Goal: Information Seeking & Learning: Stay updated

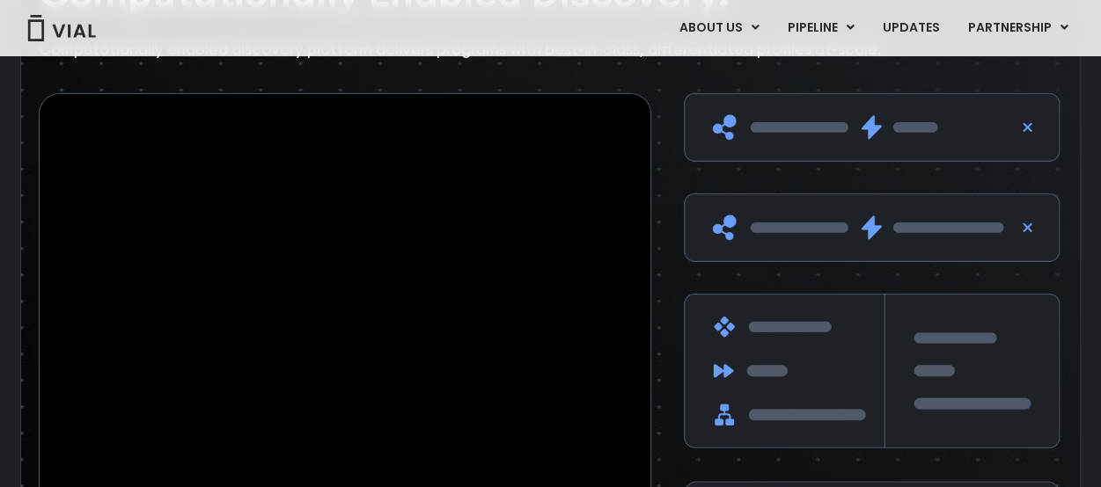
scroll to position [2248, 0]
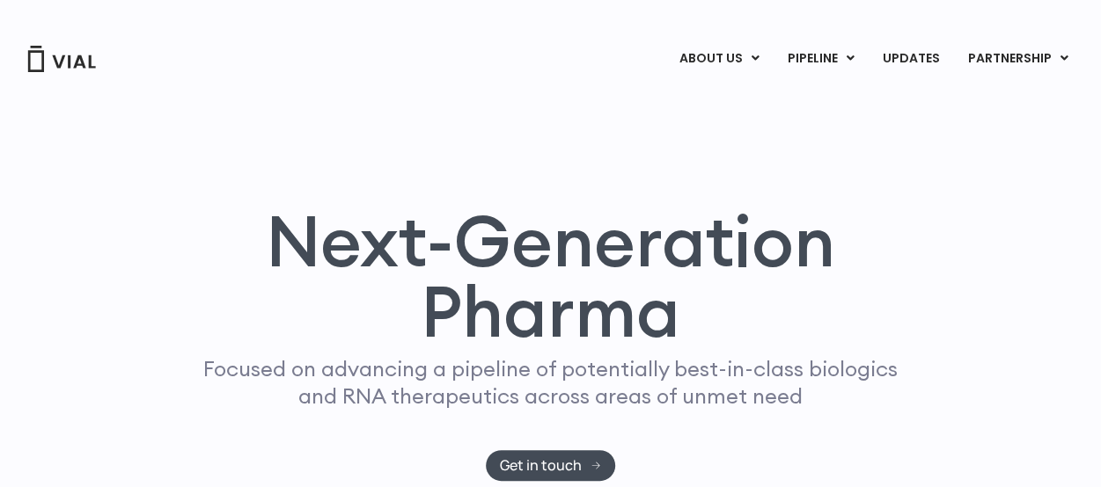
click at [94, 56] on div "ABOUT US ABOUT US CAREERS CONTACT US PIPELINE TL1A HLE PHASE 2 INHBE/ACTIVIN E …" at bounding box center [550, 59] width 1065 height 30
click at [72, 64] on img at bounding box center [61, 59] width 70 height 26
click at [71, 64] on img at bounding box center [61, 59] width 70 height 26
click at [60, 59] on img at bounding box center [61, 59] width 70 height 26
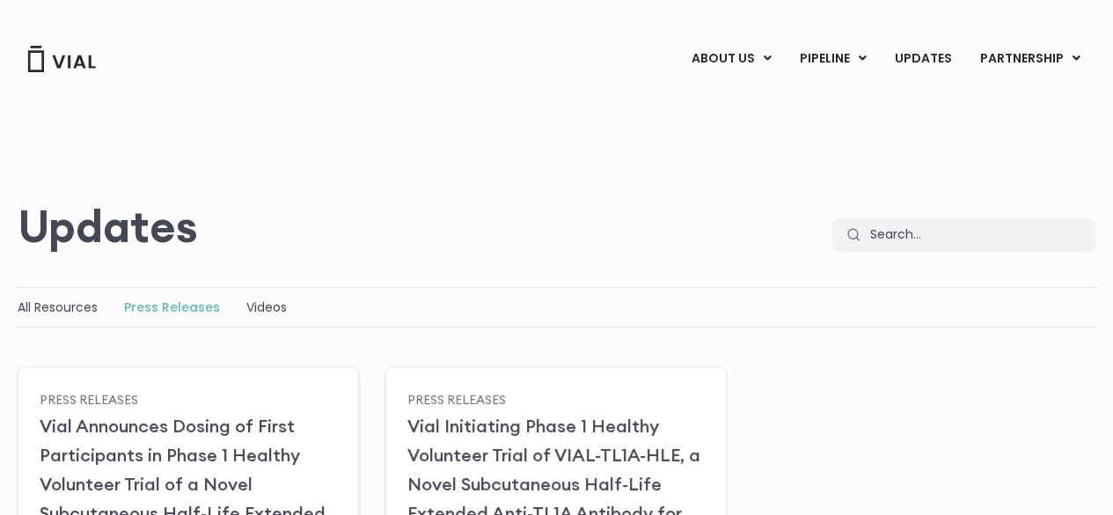
click at [176, 309] on link "Press Releases" at bounding box center [172, 307] width 96 height 18
